Goal: Transaction & Acquisition: Purchase product/service

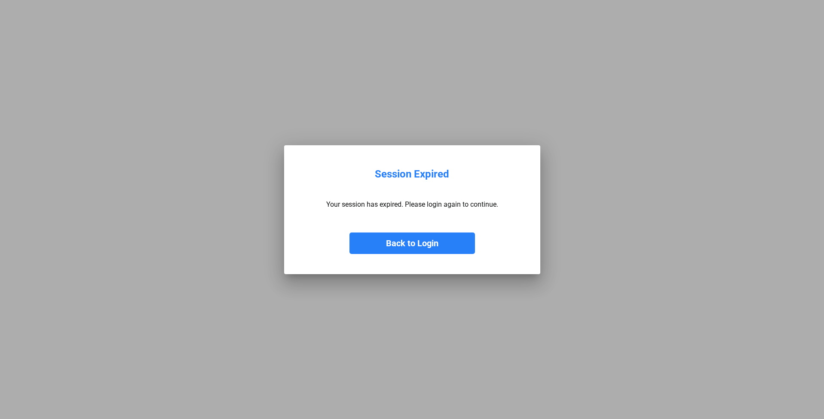
click at [409, 243] on button "Back to Login" at bounding box center [413, 244] width 126 height 22
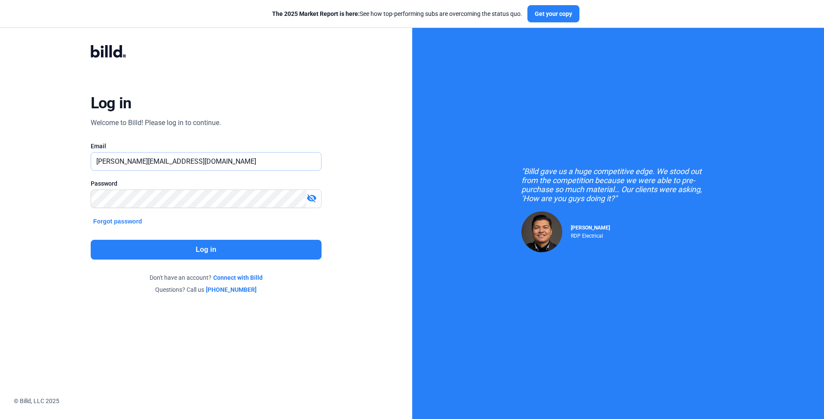
type input "[PERSON_NAME][EMAIL_ADDRESS][DOMAIN_NAME]"
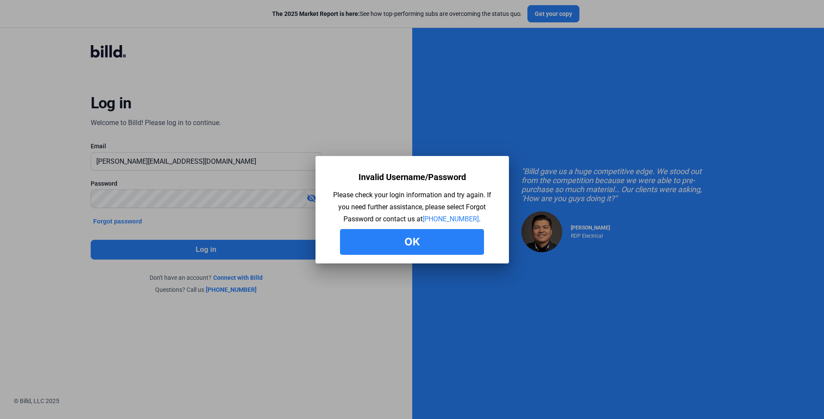
click at [404, 237] on button "Ok" at bounding box center [412, 242] width 144 height 26
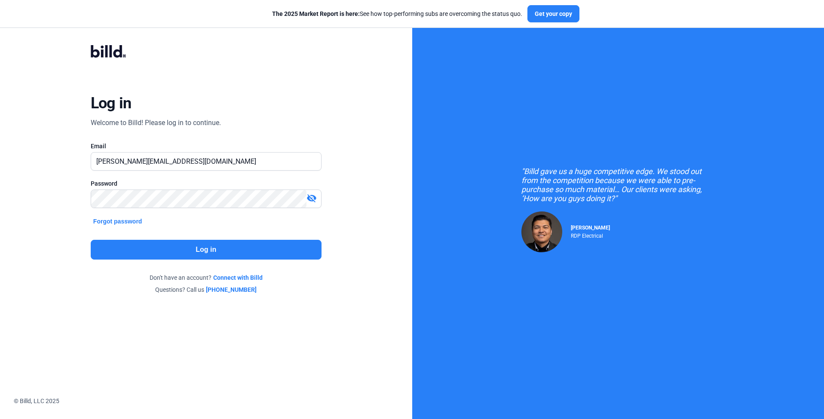
click at [310, 200] on mat-icon "visibility_off" at bounding box center [312, 198] width 10 height 10
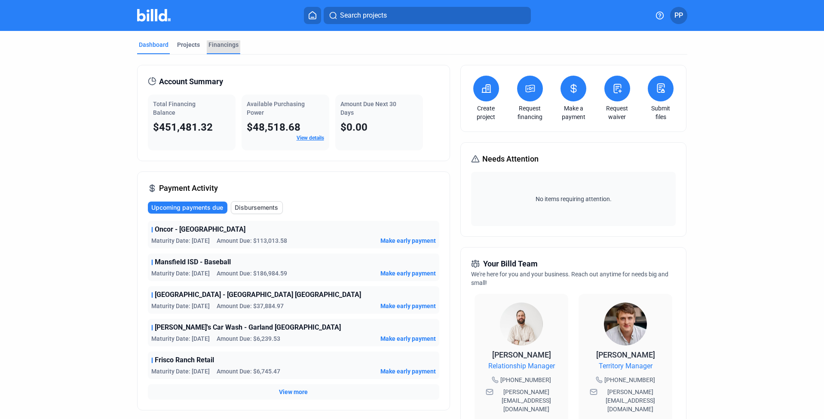
click at [213, 43] on div "Financings" at bounding box center [224, 44] width 30 height 9
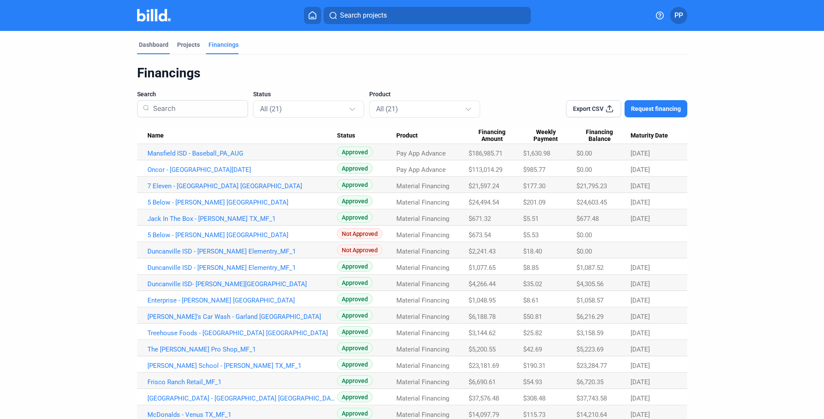
click at [153, 45] on div "Dashboard" at bounding box center [154, 44] width 30 height 9
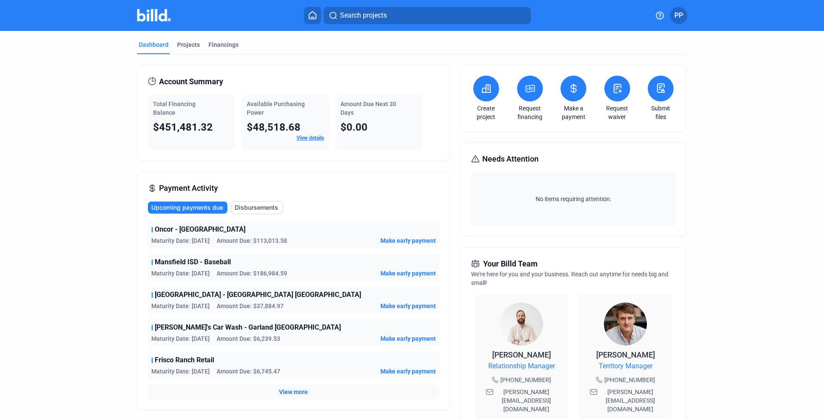
click at [569, 90] on icon at bounding box center [574, 88] width 11 height 10
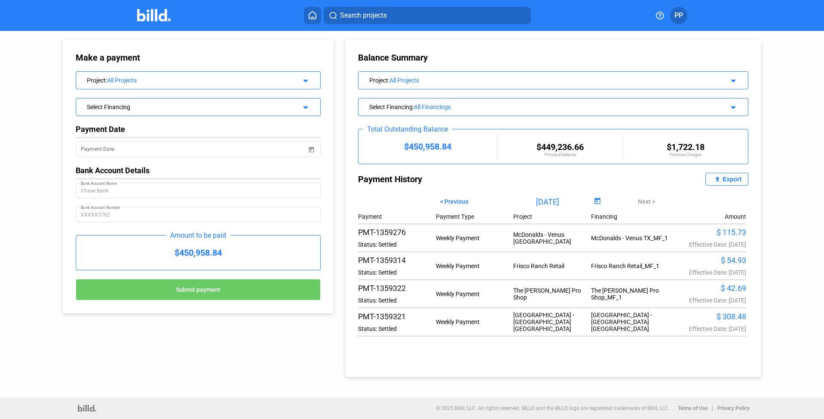
click at [274, 105] on div "Select Financing" at bounding box center [187, 106] width 200 height 9
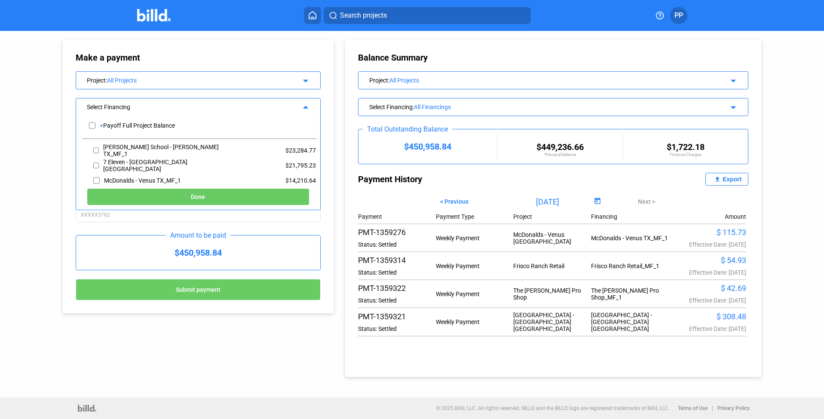
click at [234, 58] on div "Make a payment" at bounding box center [198, 57] width 245 height 10
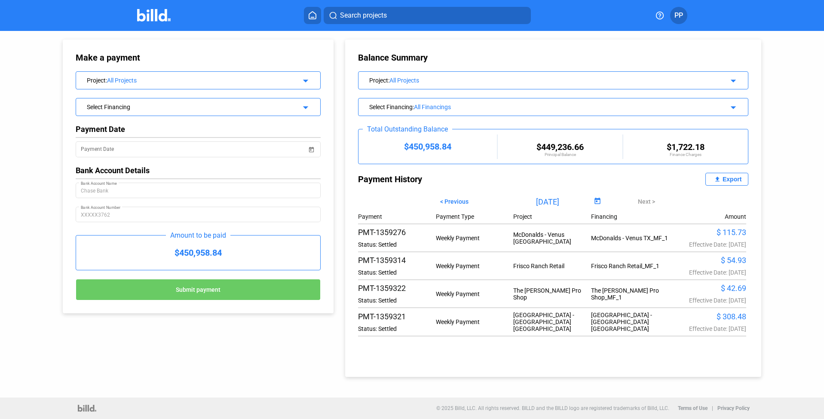
click at [195, 80] on div "All Projects" at bounding box center [197, 80] width 180 height 7
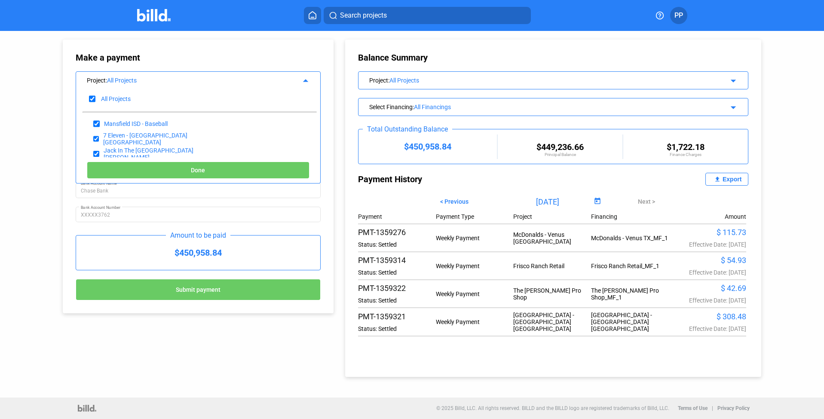
click at [194, 51] on div "Make a payment Project : All Projects arrow_drop_up All Projects [GEOGRAPHIC_DA…" at bounding box center [198, 177] width 271 height 274
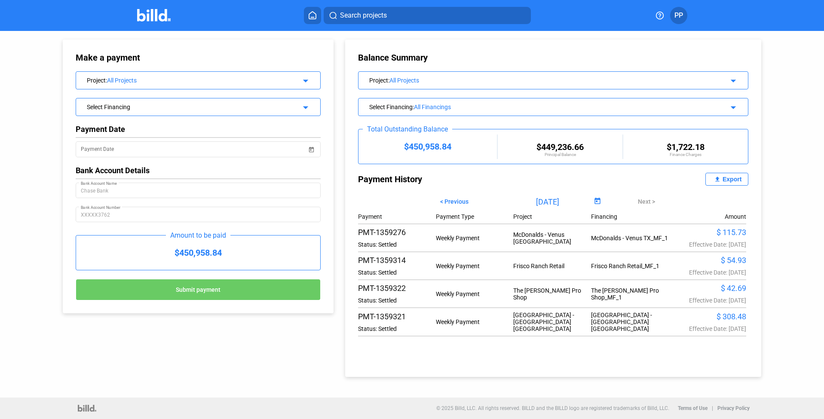
click at [168, 104] on div "Select Financing" at bounding box center [187, 106] width 200 height 9
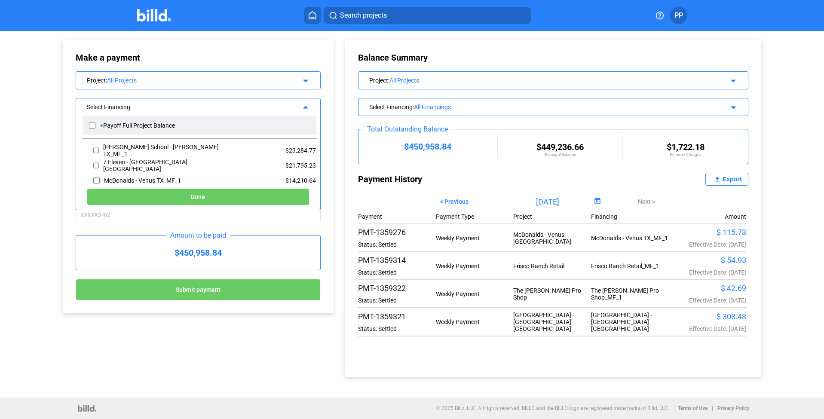
click at [90, 126] on input "checkbox" at bounding box center [92, 125] width 6 height 13
checkbox input "true"
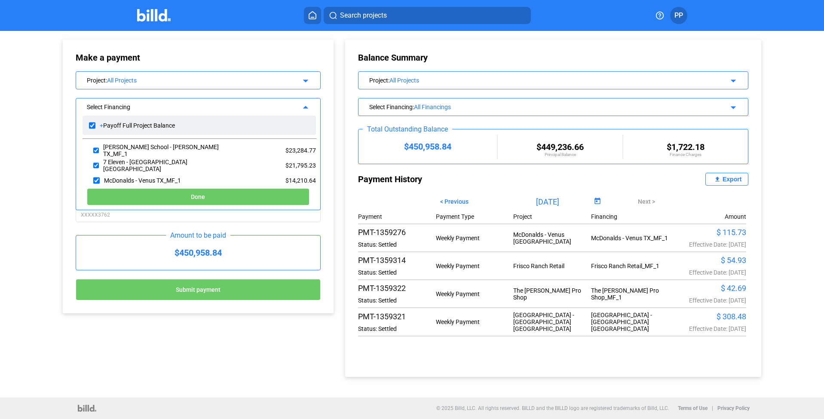
checkbox input "true"
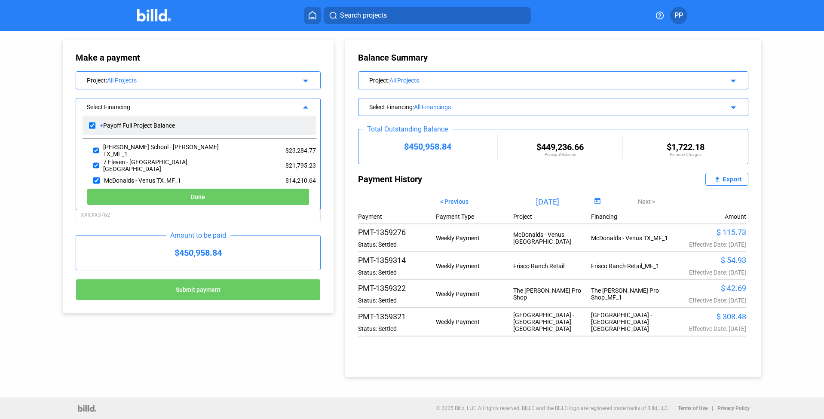
checkbox input "true"
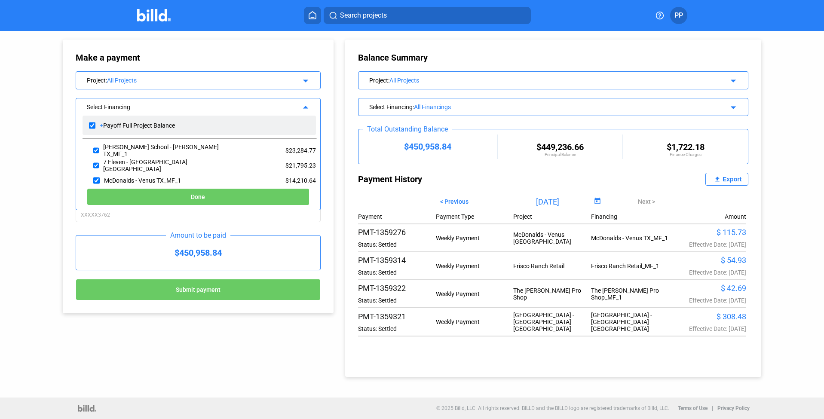
checkbox input "true"
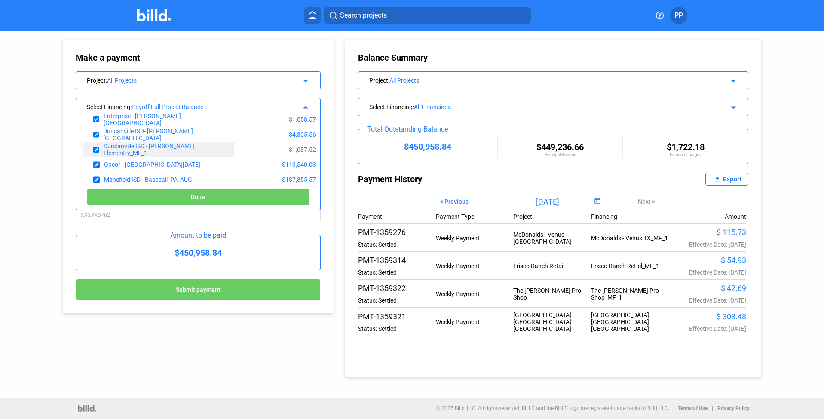
scroll to position [187, 0]
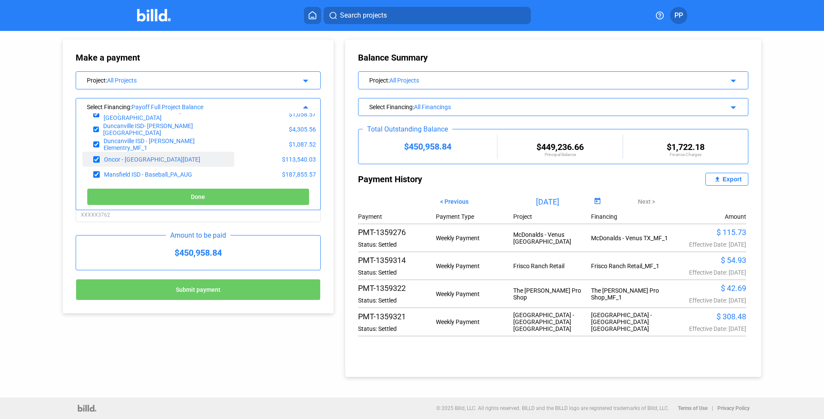
click at [94, 160] on input "checkbox" at bounding box center [96, 159] width 6 height 13
checkbox input "false"
click at [96, 175] on input "checkbox" at bounding box center [96, 174] width 6 height 13
checkbox input "false"
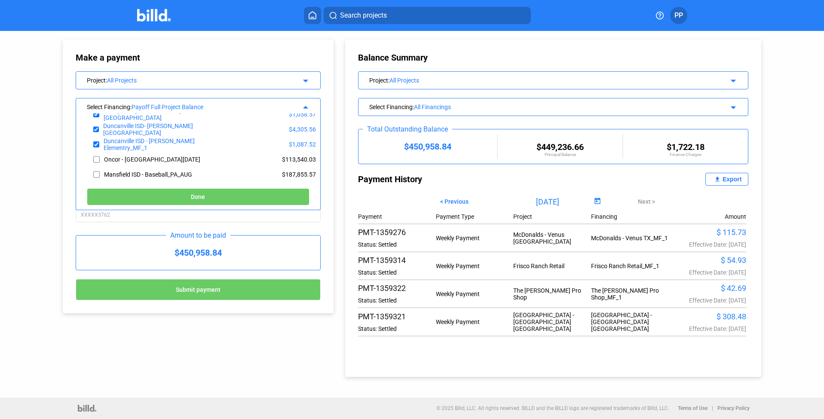
click at [193, 198] on span "Done" at bounding box center [198, 197] width 14 height 7
type input "[DATE]"
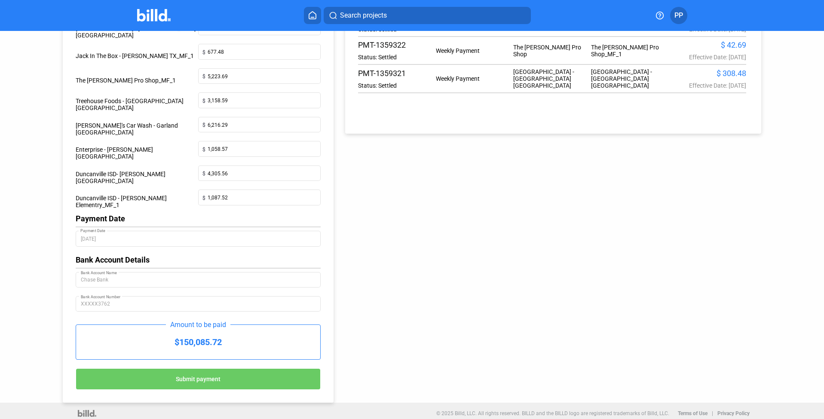
scroll to position [249, 0]
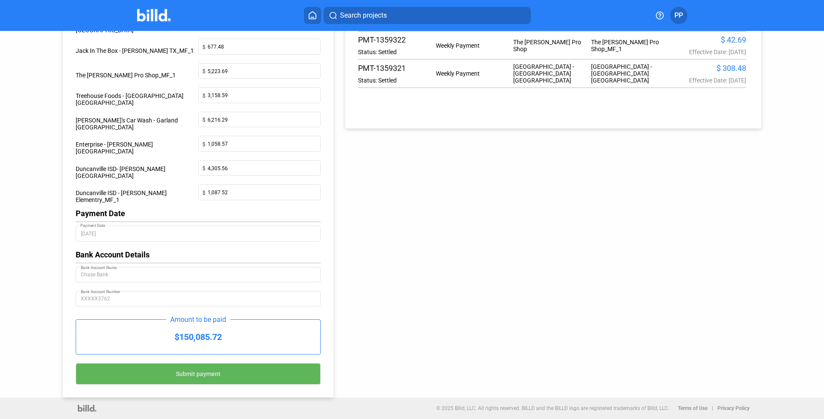
click at [232, 376] on button "Submit payment" at bounding box center [198, 374] width 245 height 22
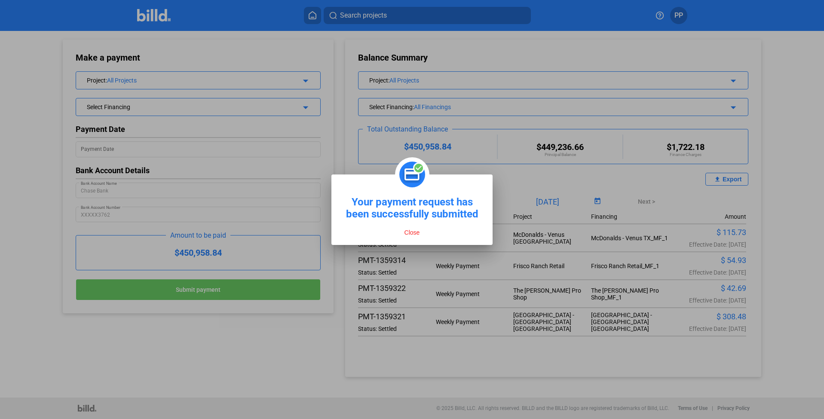
click at [411, 231] on button "Close" at bounding box center [412, 233] width 21 height 8
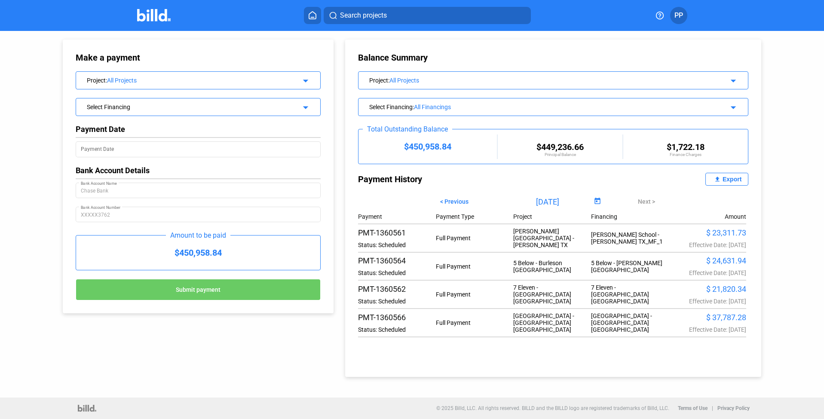
click at [311, 16] on icon at bounding box center [312, 15] width 9 height 8
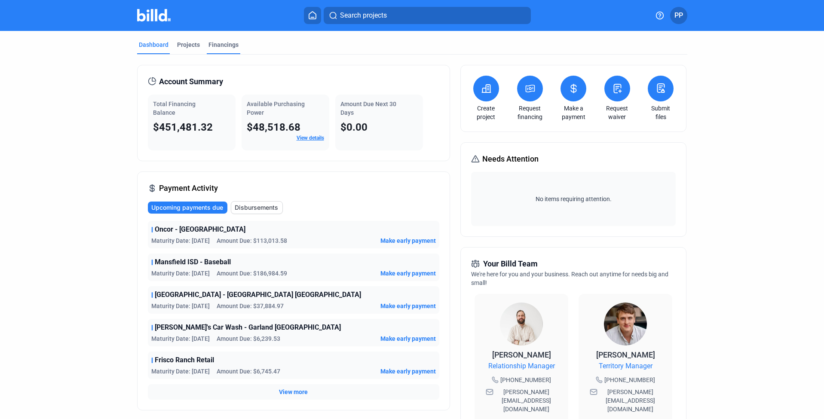
click at [215, 43] on div "Financings" at bounding box center [224, 44] width 30 height 9
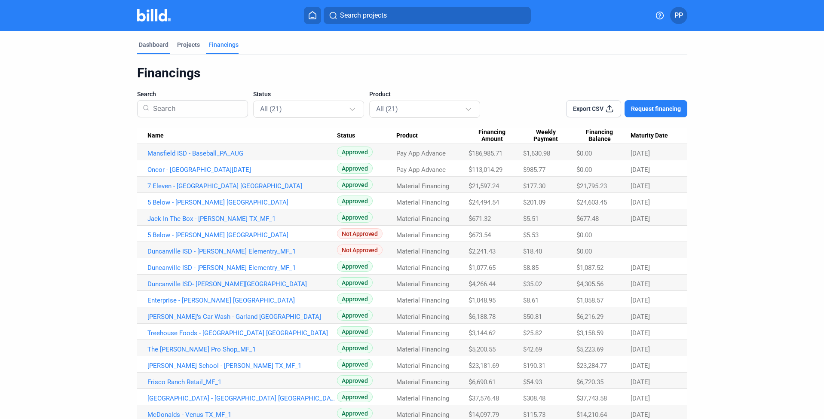
click at [155, 43] on div "Dashboard" at bounding box center [154, 44] width 30 height 9
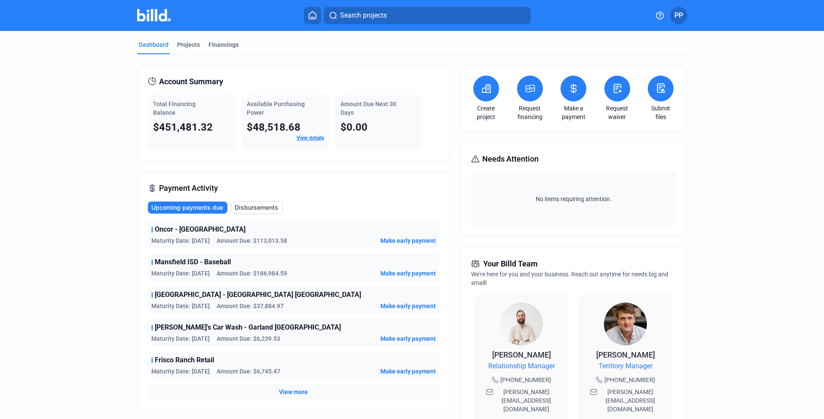
click at [749, 166] on dashboard "Dashboard Projects Financings Account Summary Total Financing Balance $451,481.…" at bounding box center [412, 324] width 742 height 586
click at [566, 89] on button at bounding box center [574, 89] width 26 height 26
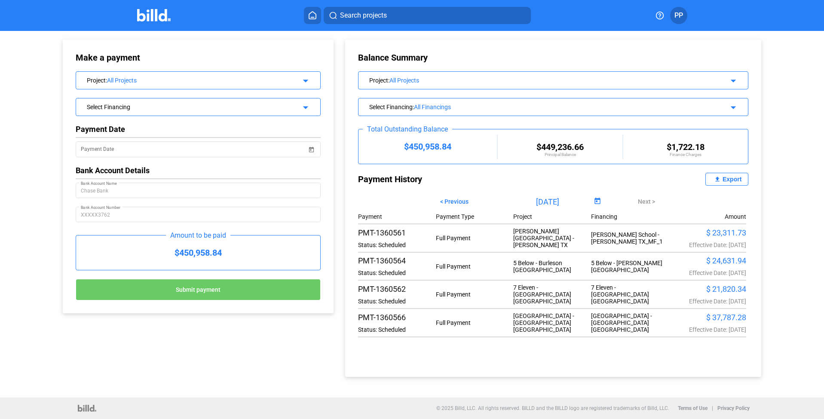
click at [675, 15] on span "PP" at bounding box center [679, 15] width 9 height 10
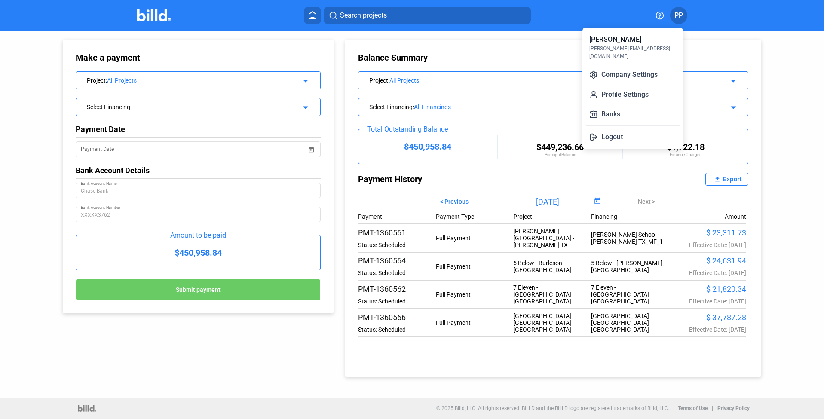
click at [675, 15] on div at bounding box center [412, 209] width 824 height 419
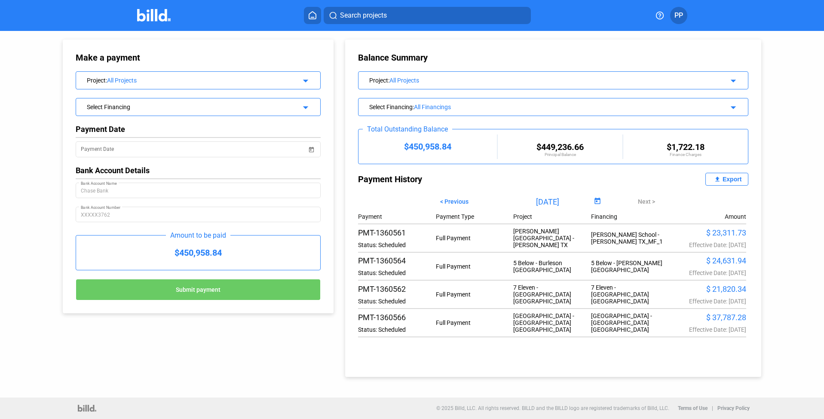
click at [314, 16] on icon at bounding box center [312, 15] width 9 height 8
